Goal: Task Accomplishment & Management: Manage account settings

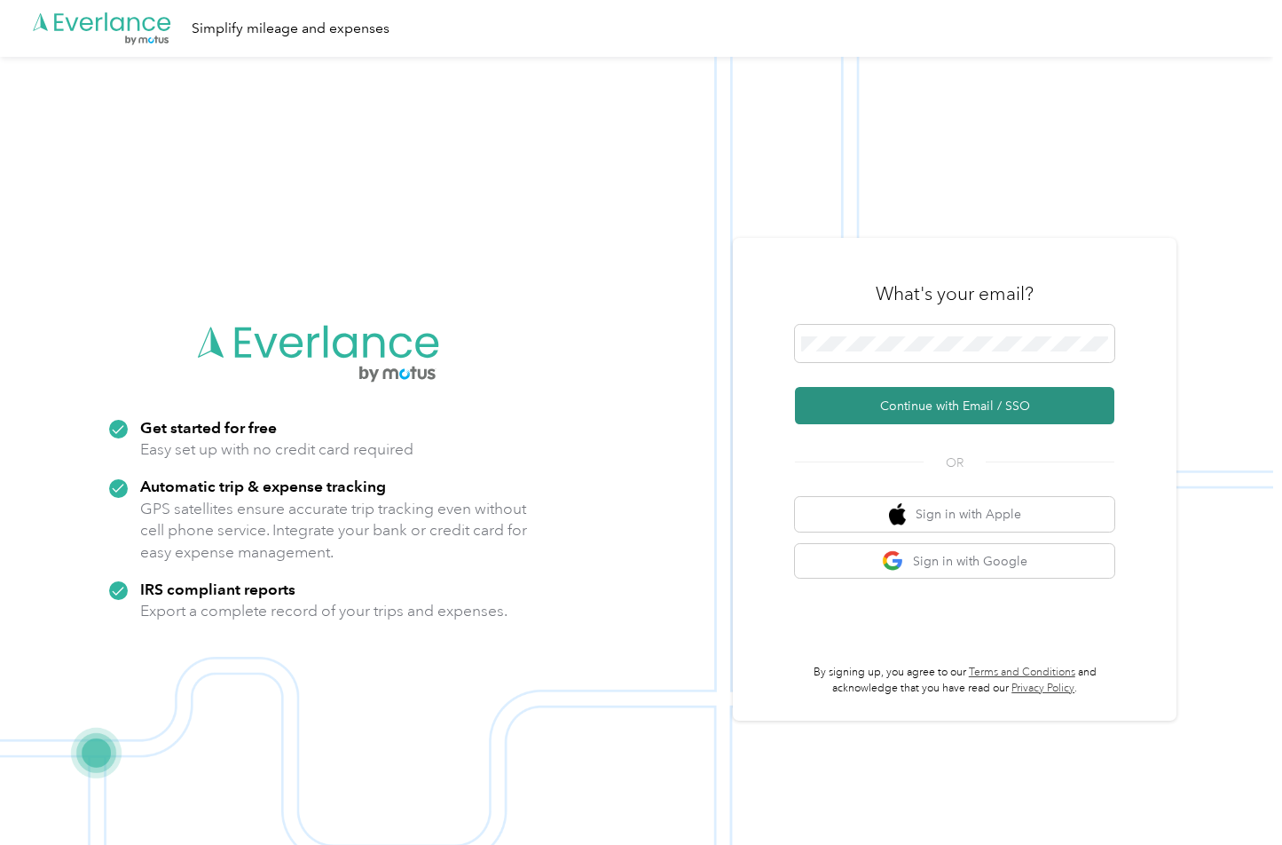
click at [903, 401] on button "Continue with Email / SSO" at bounding box center [954, 405] width 319 height 37
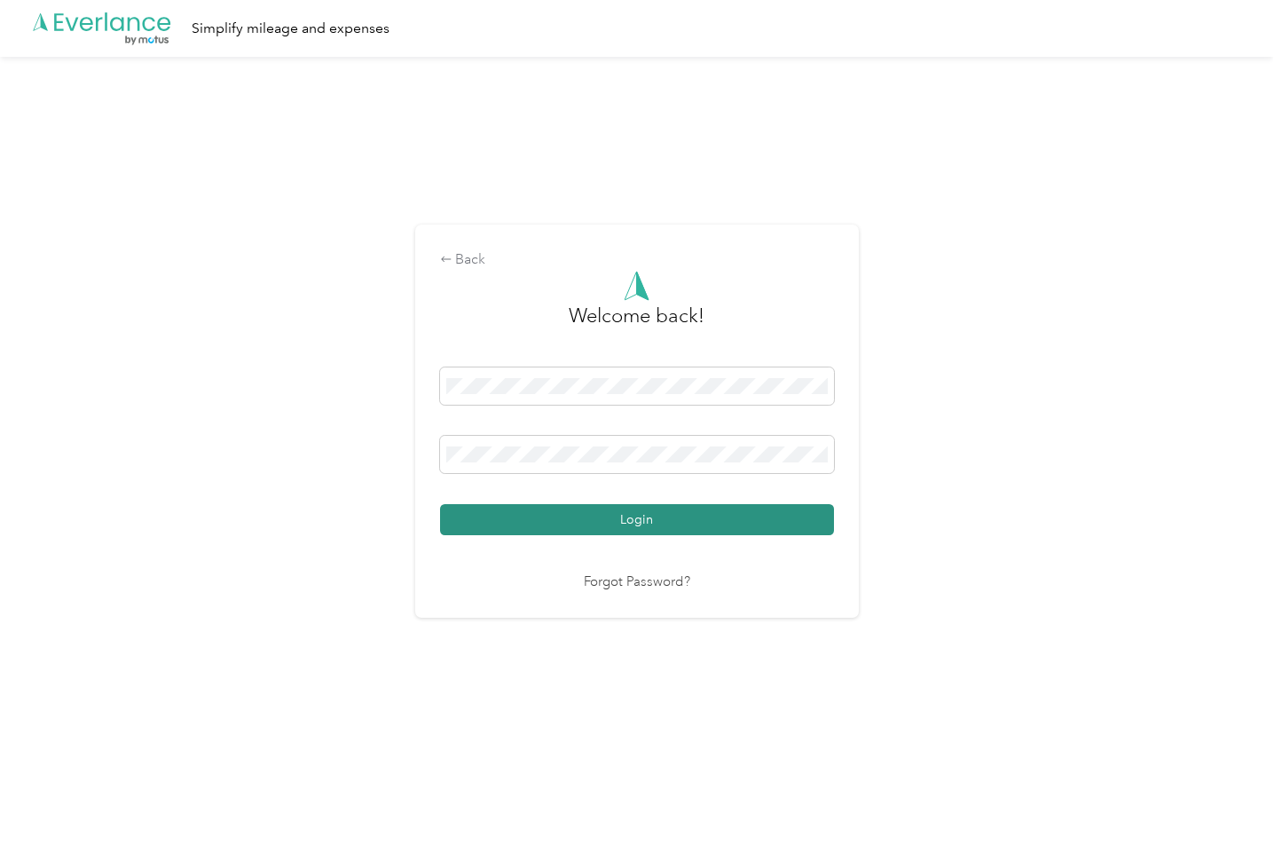
click at [527, 516] on button "Login" at bounding box center [637, 519] width 394 height 31
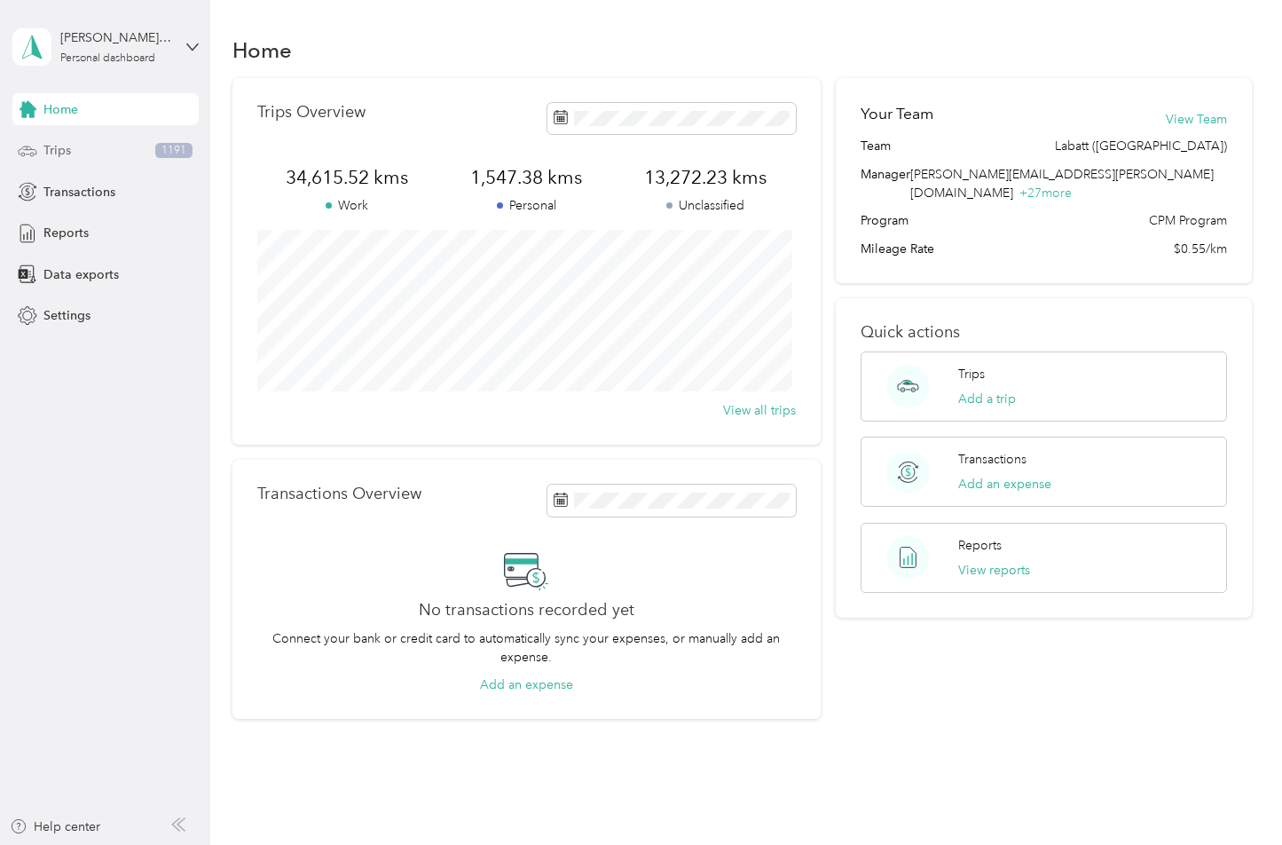
click at [142, 153] on div "Trips 1191" at bounding box center [105, 151] width 186 height 32
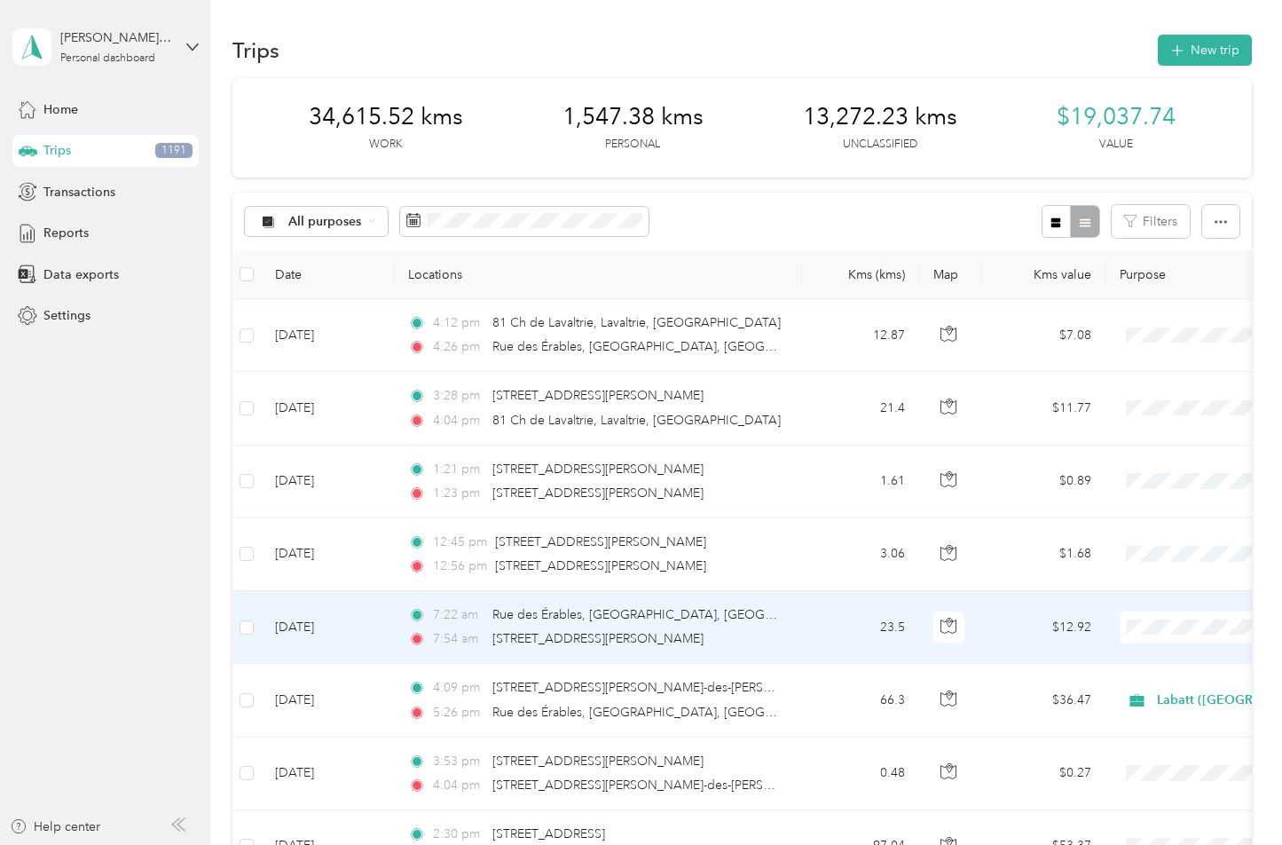
click at [1121, 658] on span "Labatt ([GEOGRAPHIC_DATA])" at bounding box center [1198, 660] width 182 height 19
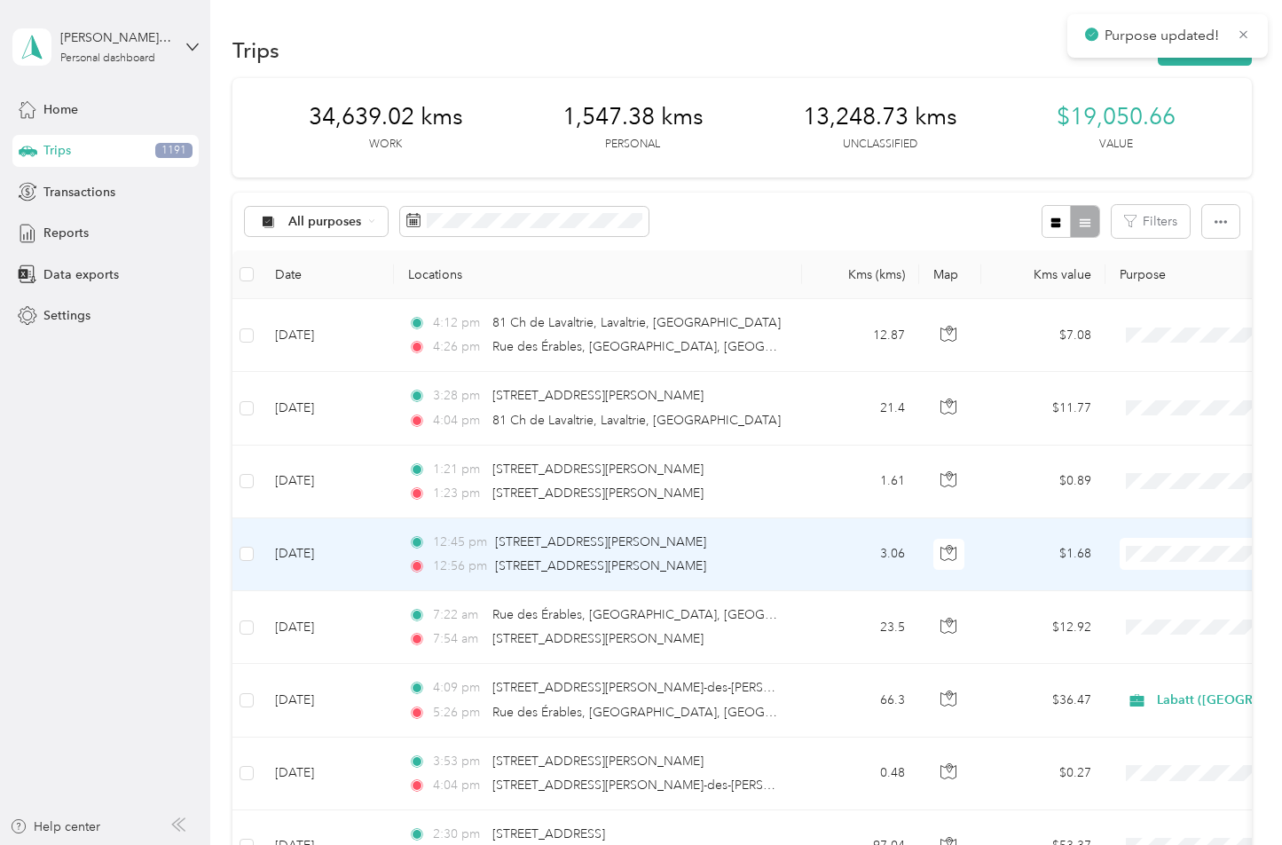
click at [1123, 583] on span "Labatt ([GEOGRAPHIC_DATA])" at bounding box center [1198, 583] width 182 height 19
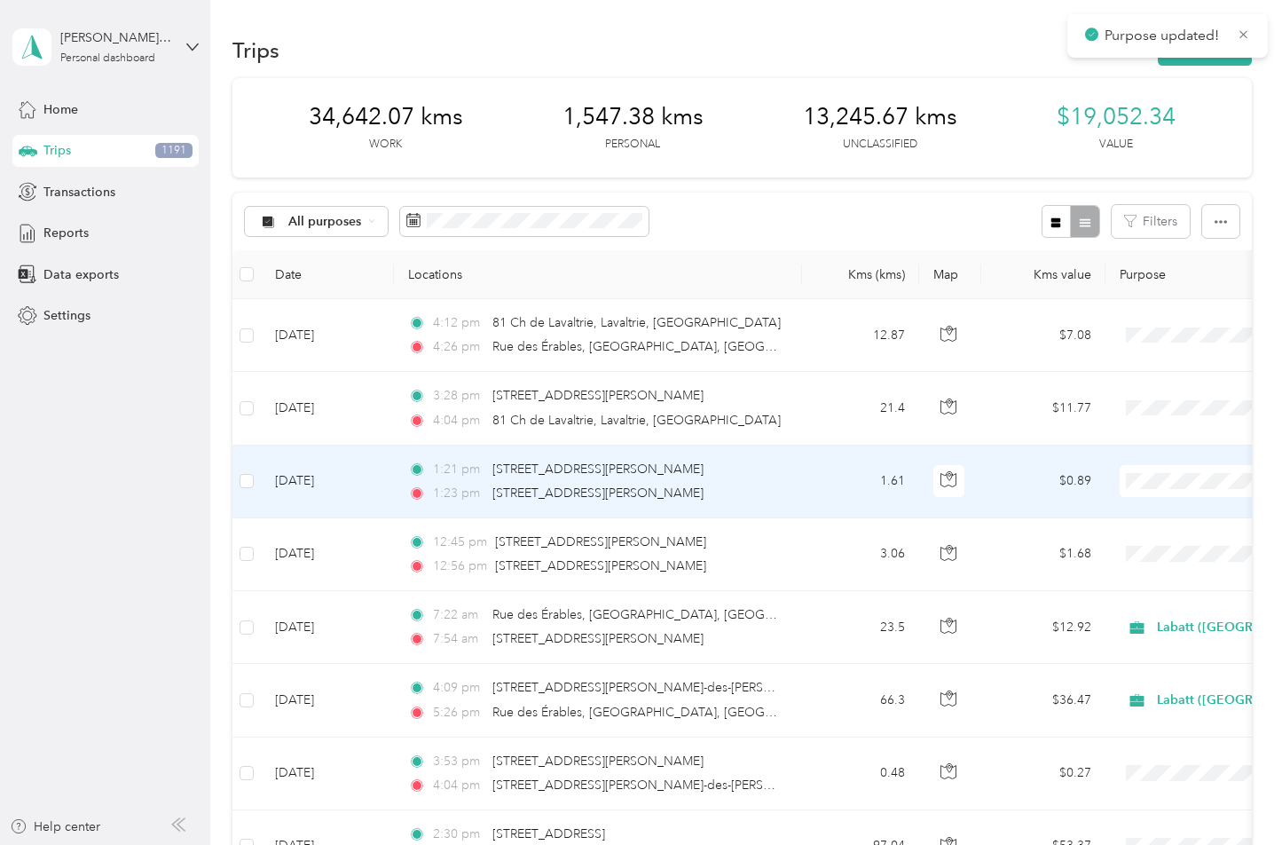
click at [1123, 511] on span "Labatt ([GEOGRAPHIC_DATA])" at bounding box center [1198, 512] width 182 height 19
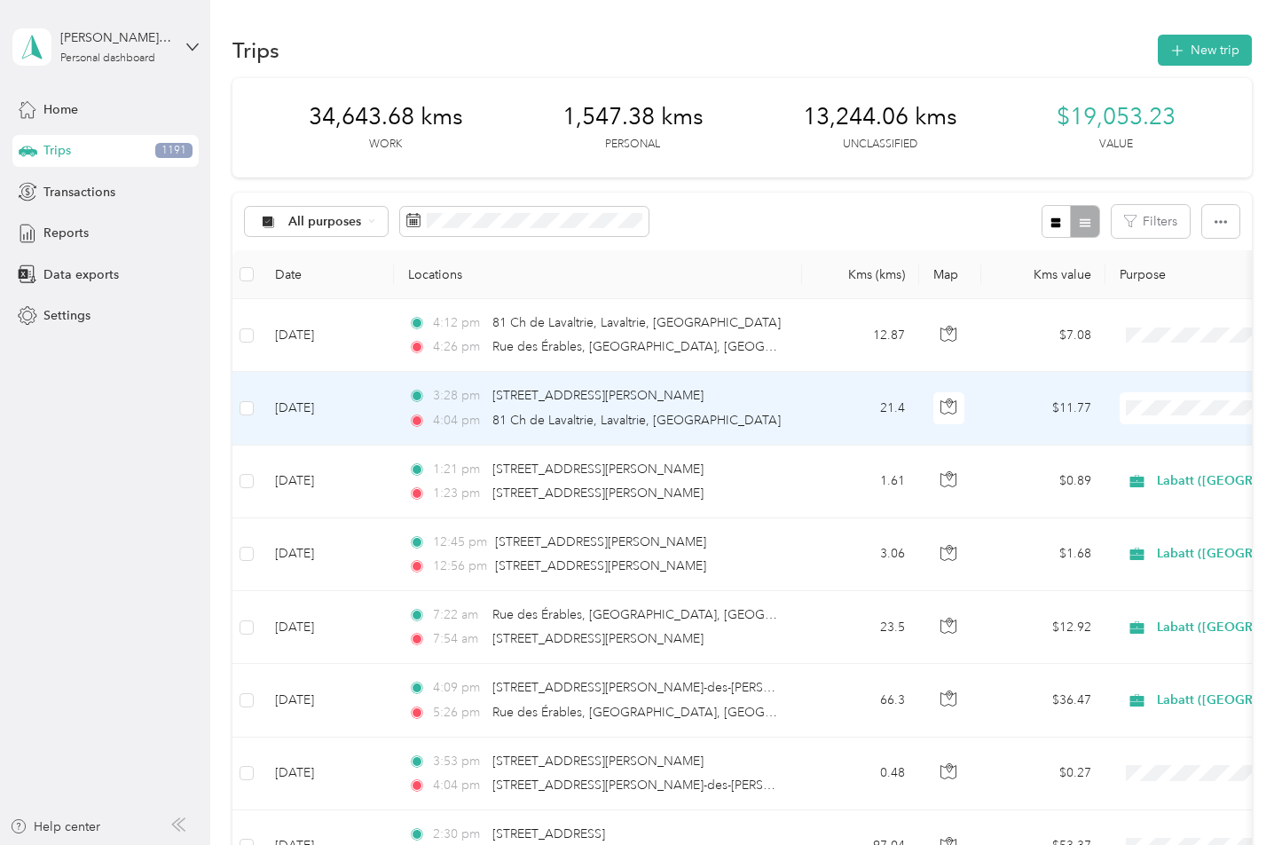
click at [1140, 437] on span "Labatt ([GEOGRAPHIC_DATA])" at bounding box center [1198, 441] width 182 height 19
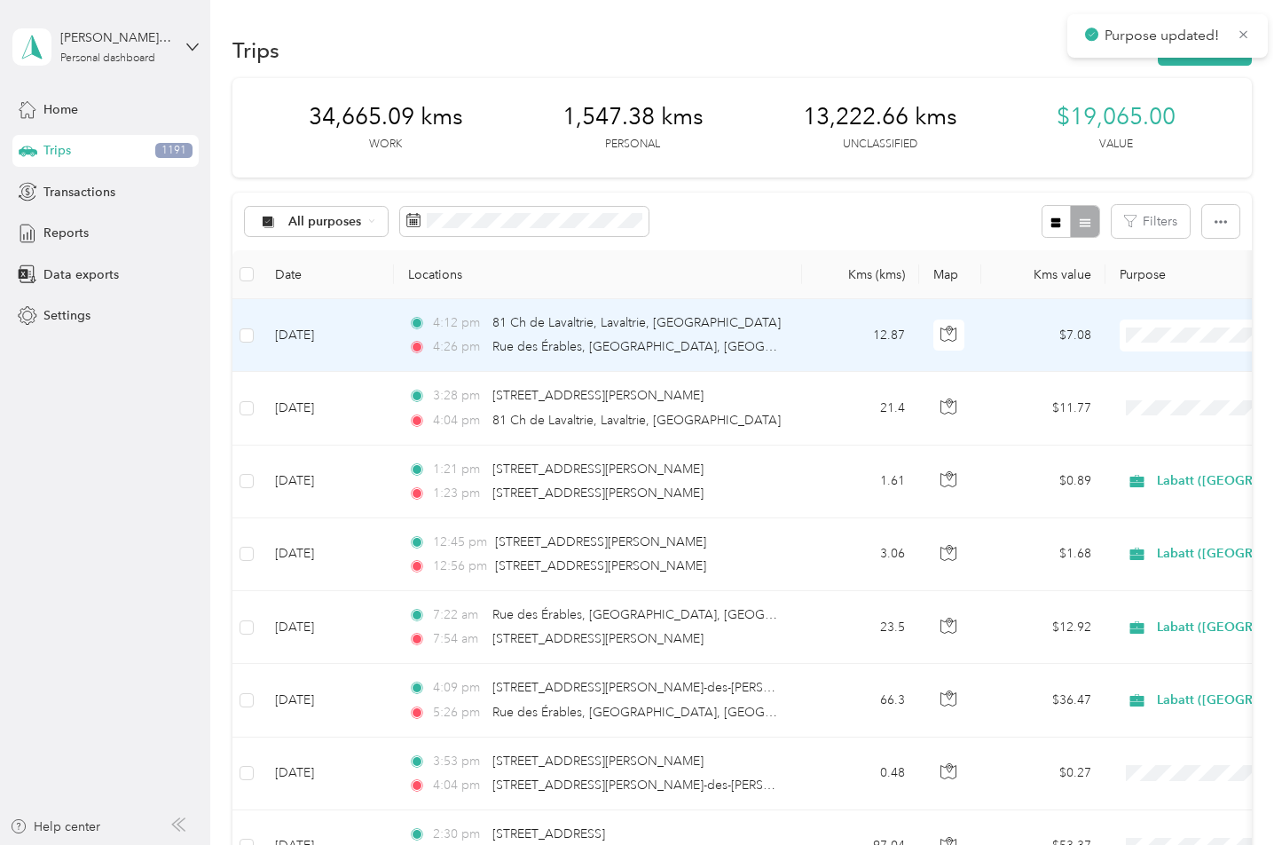
click at [1141, 364] on span "Labatt ([GEOGRAPHIC_DATA])" at bounding box center [1198, 368] width 182 height 19
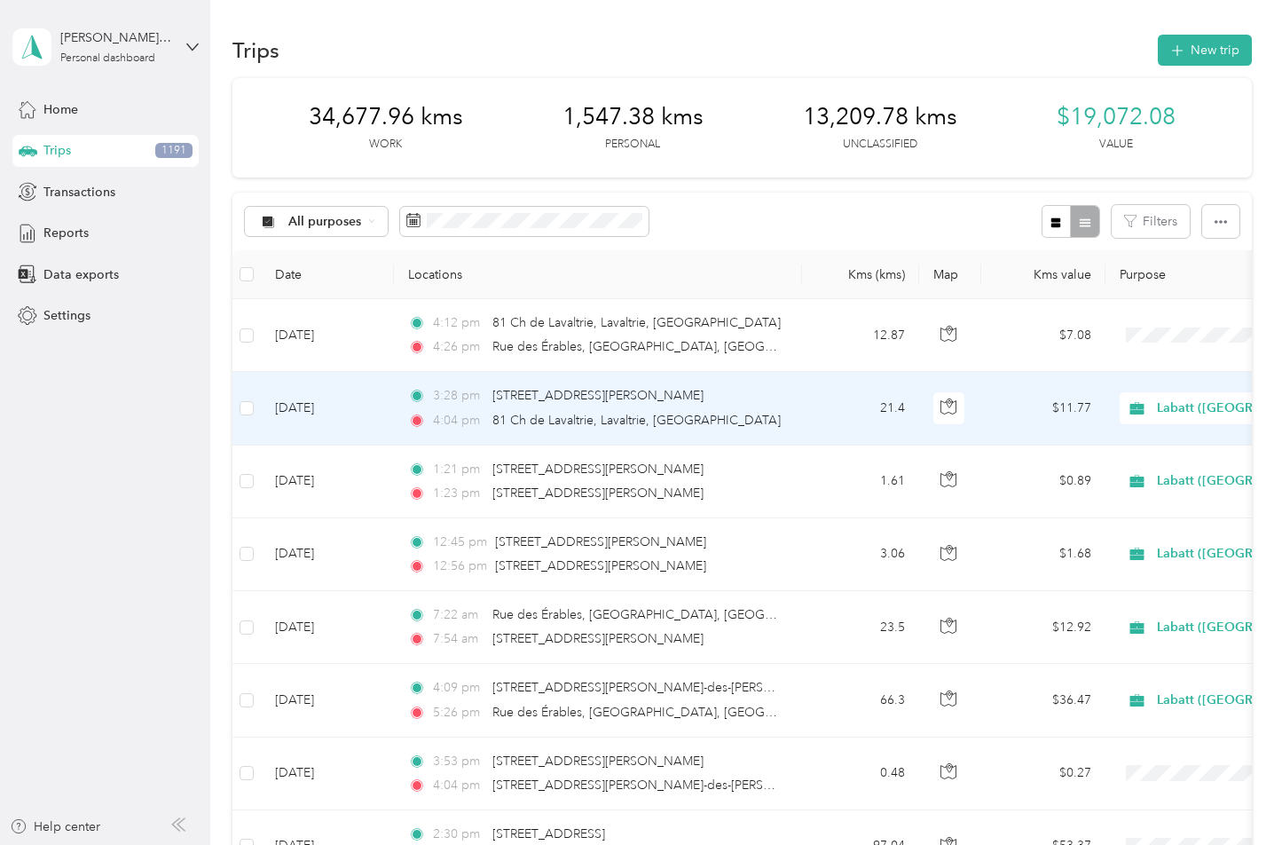
click at [726, 408] on div "3:28 pm [STREET_ADDRESS][PERSON_NAME][PERSON_NAME] 4:04 pm [STREET_ADDRESS]" at bounding box center [594, 407] width 373 height 43
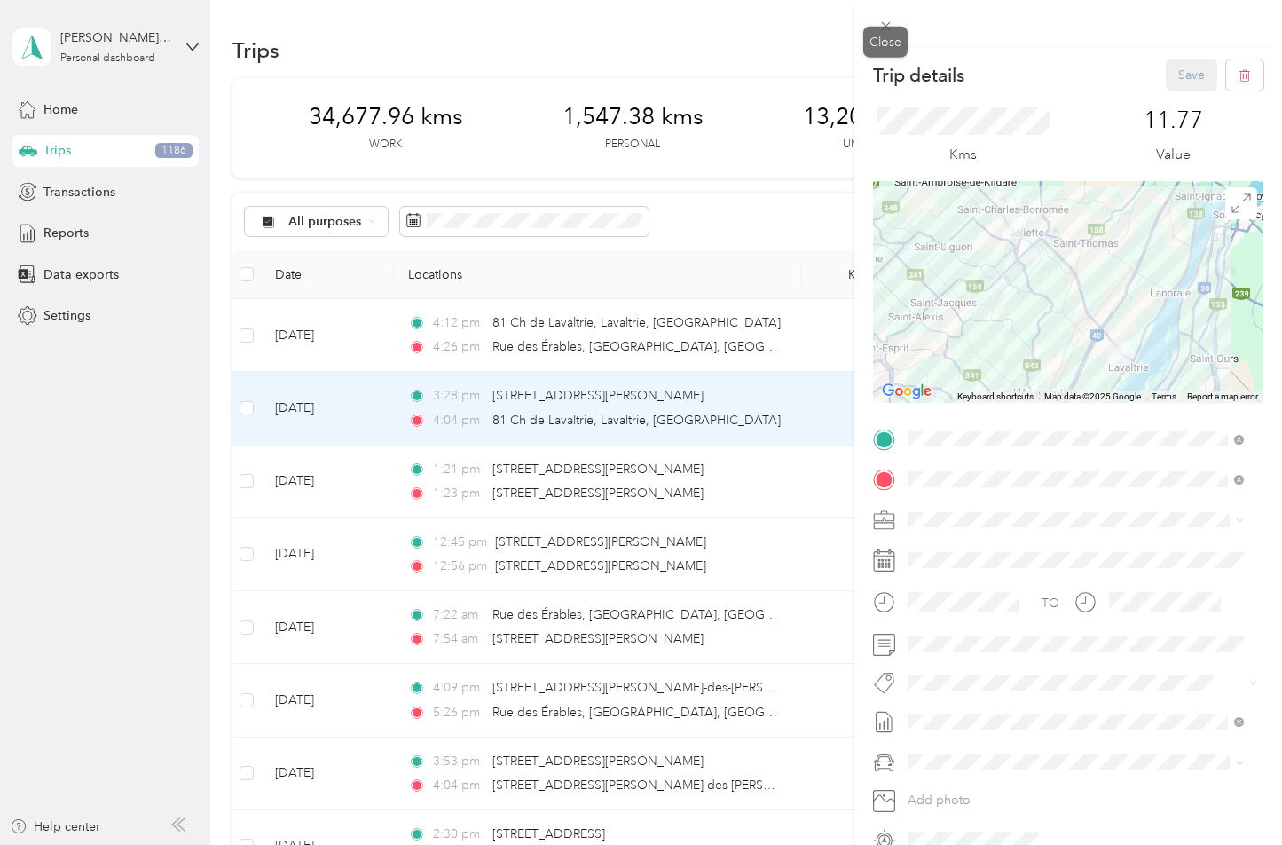
drag, startPoint x: 737, startPoint y: 340, endPoint x: 760, endPoint y: 343, distance: 23.2
click at [737, 340] on div "Trip details Save This trip cannot be edited because it is either under review,…" at bounding box center [641, 422] width 1282 height 845
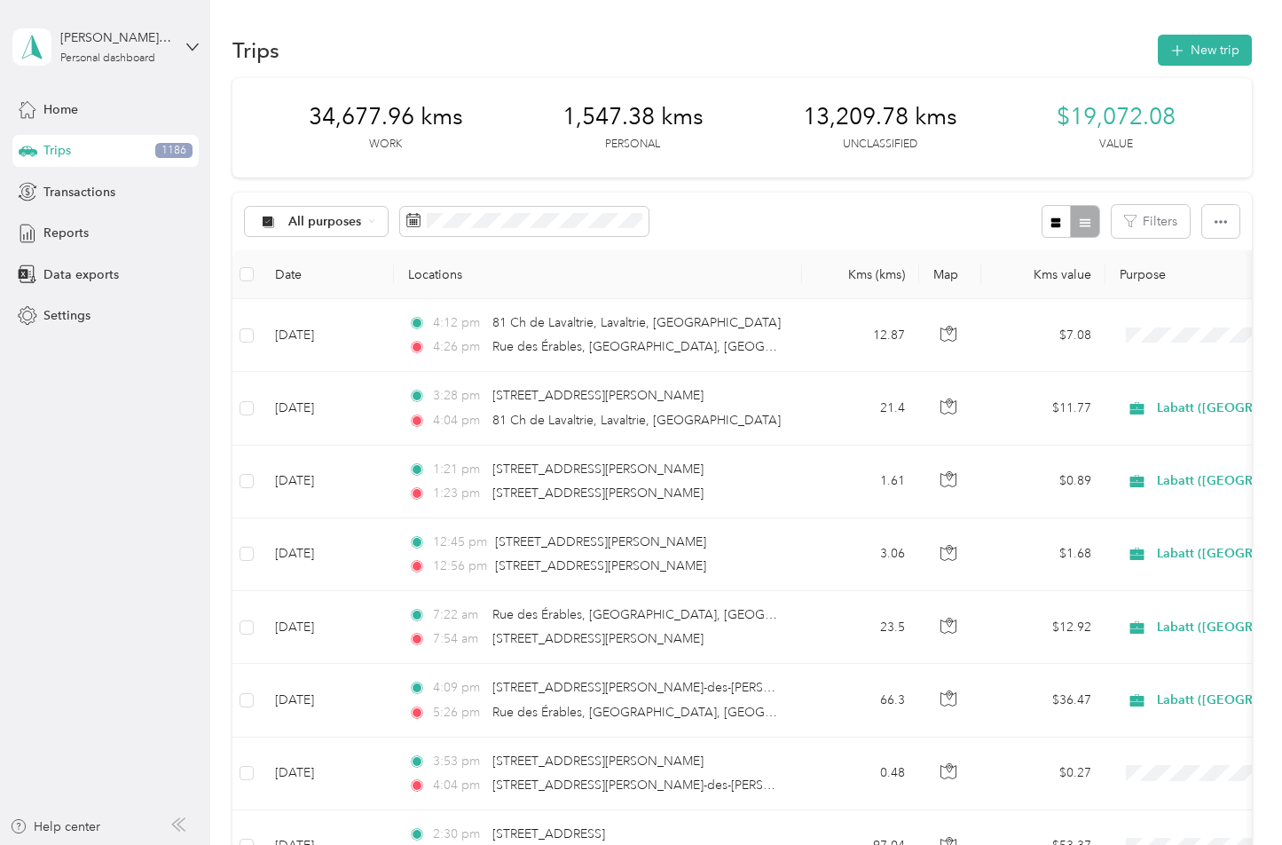
click at [746, 324] on div "4:12 pm 81 Ch de Lavaltrie, [GEOGRAPHIC_DATA], [GEOGRAPHIC_DATA]" at bounding box center [594, 323] width 373 height 20
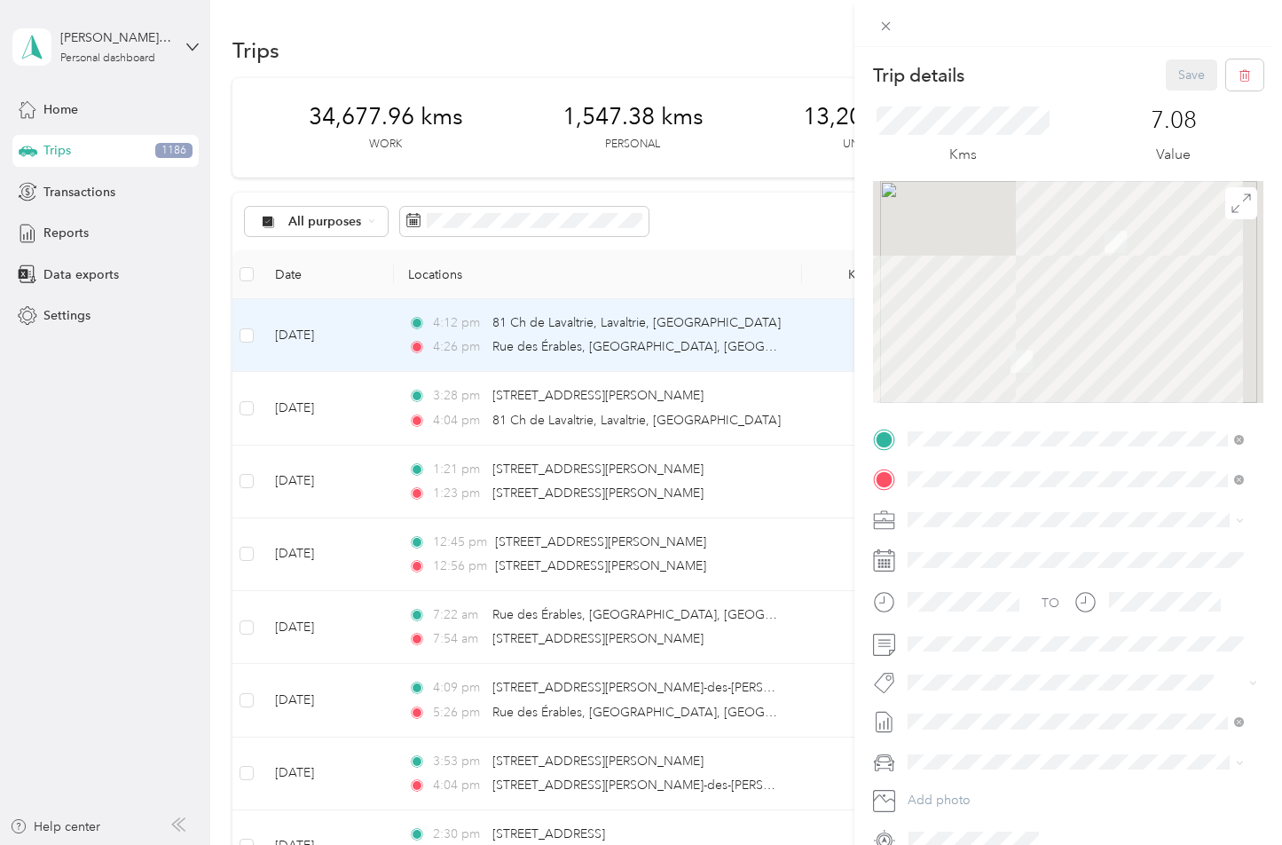
click at [724, 417] on div "Trip details Save This trip cannot be edited because it is either under review,…" at bounding box center [641, 422] width 1282 height 845
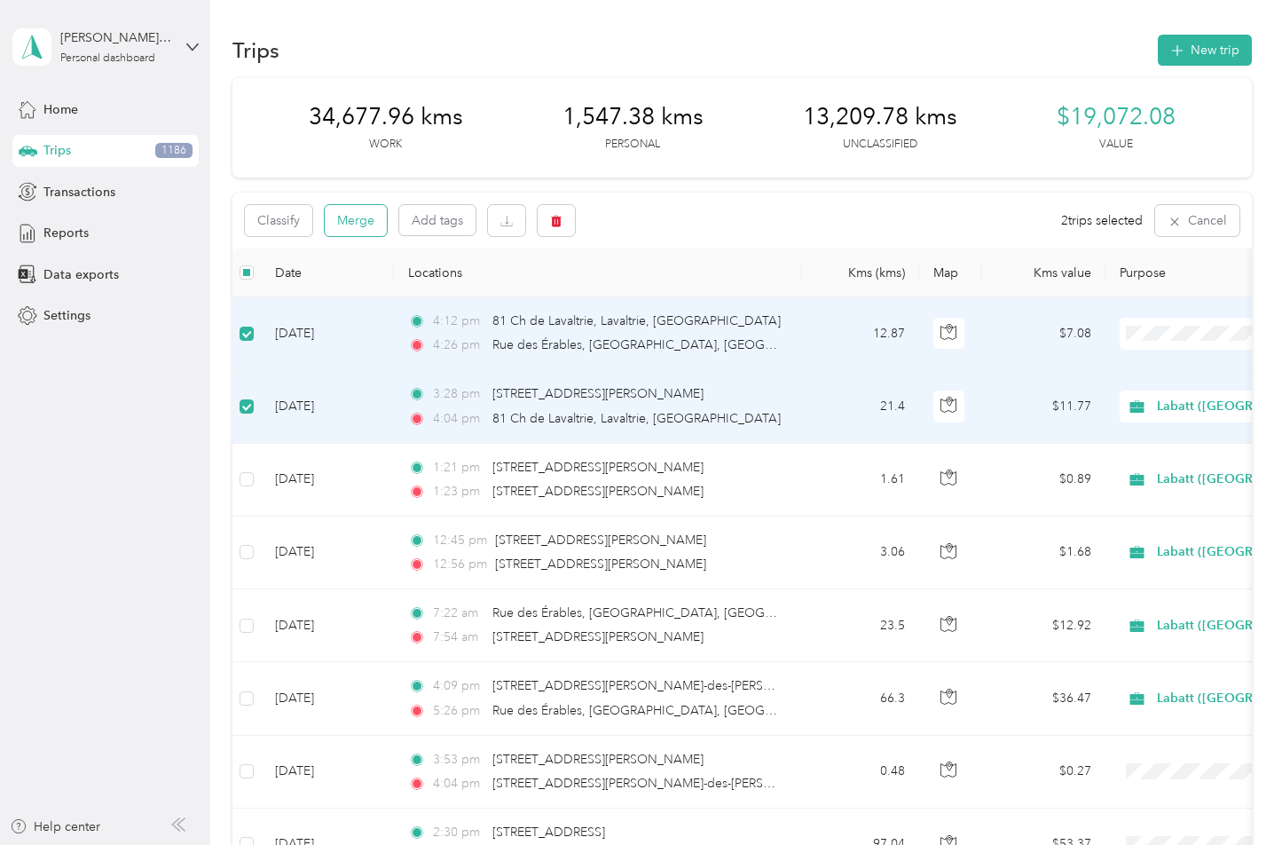
click at [348, 214] on button "Merge" at bounding box center [356, 220] width 62 height 31
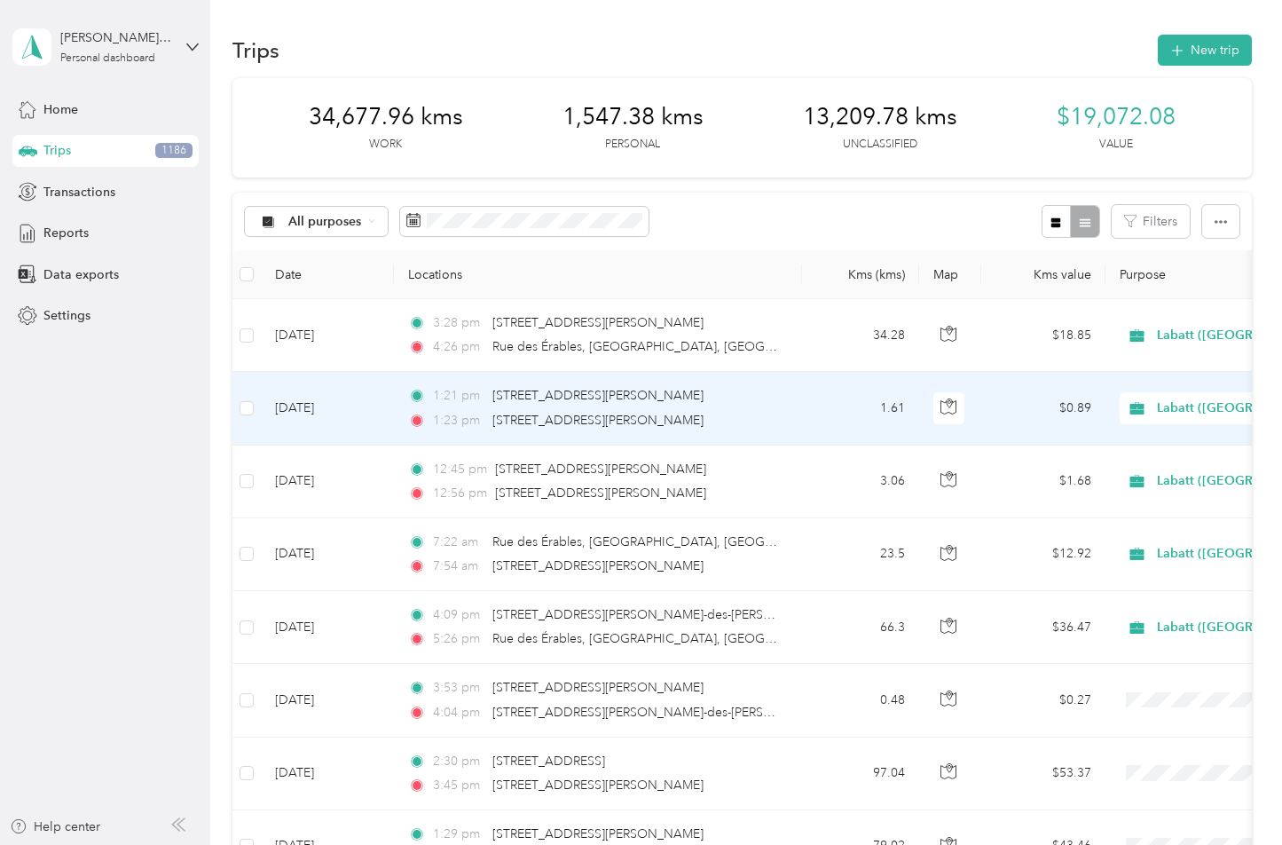
click at [737, 397] on div "1:21 pm [STREET_ADDRESS][PERSON_NAME]" at bounding box center [594, 396] width 373 height 20
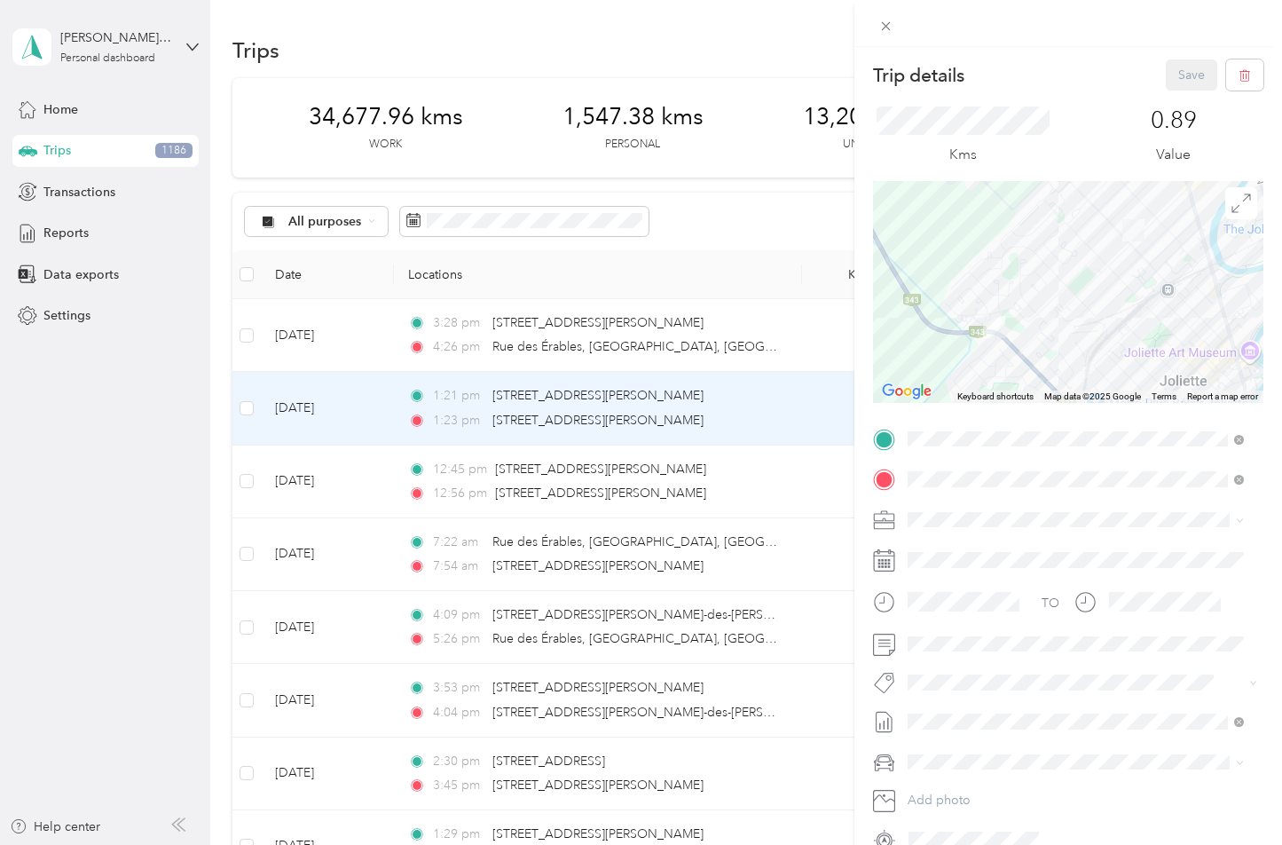
click at [740, 490] on div "Trip details Save This trip cannot be edited because it is either under review,…" at bounding box center [641, 422] width 1282 height 845
